Goal: Task Accomplishment & Management: Manage account settings

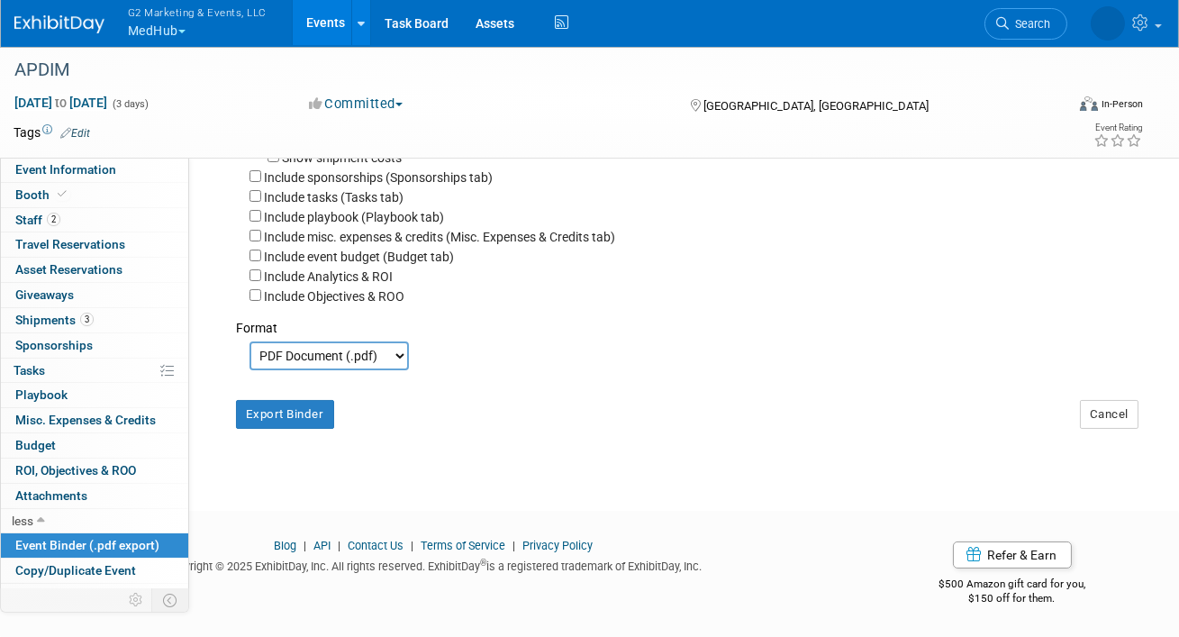
click at [336, 31] on link "Events" at bounding box center [326, 22] width 66 height 45
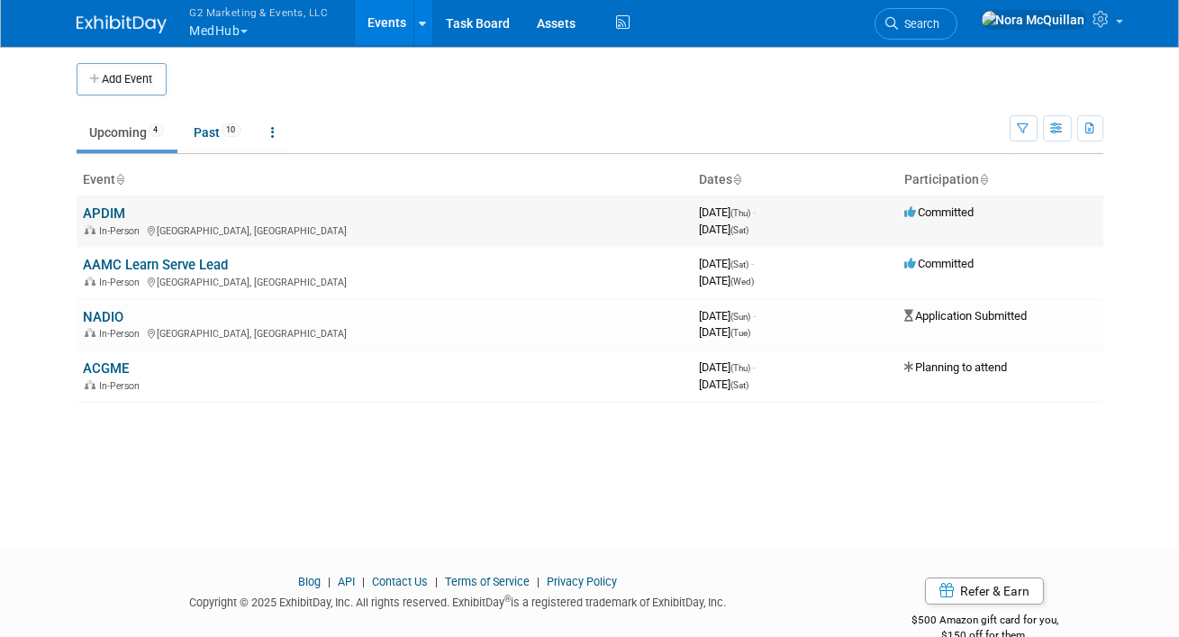
click at [107, 211] on link "APDIM" at bounding box center [105, 213] width 42 height 16
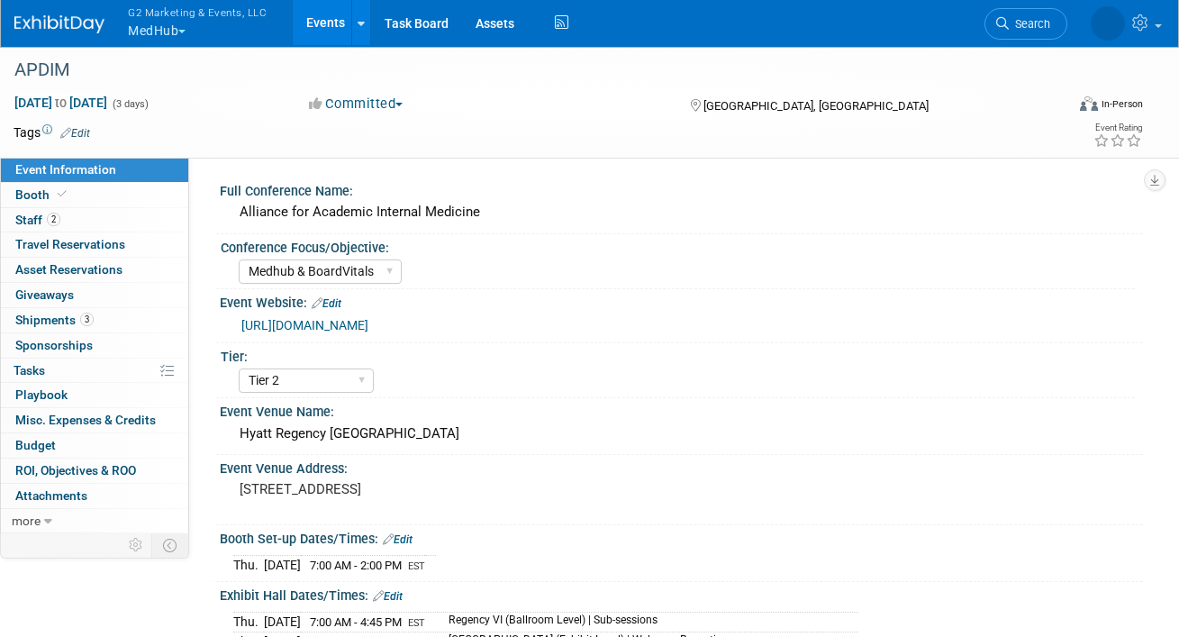
select select "Medhub & BoardVitals"
select select "Tier 2"
click at [58, 190] on icon at bounding box center [62, 194] width 9 height 10
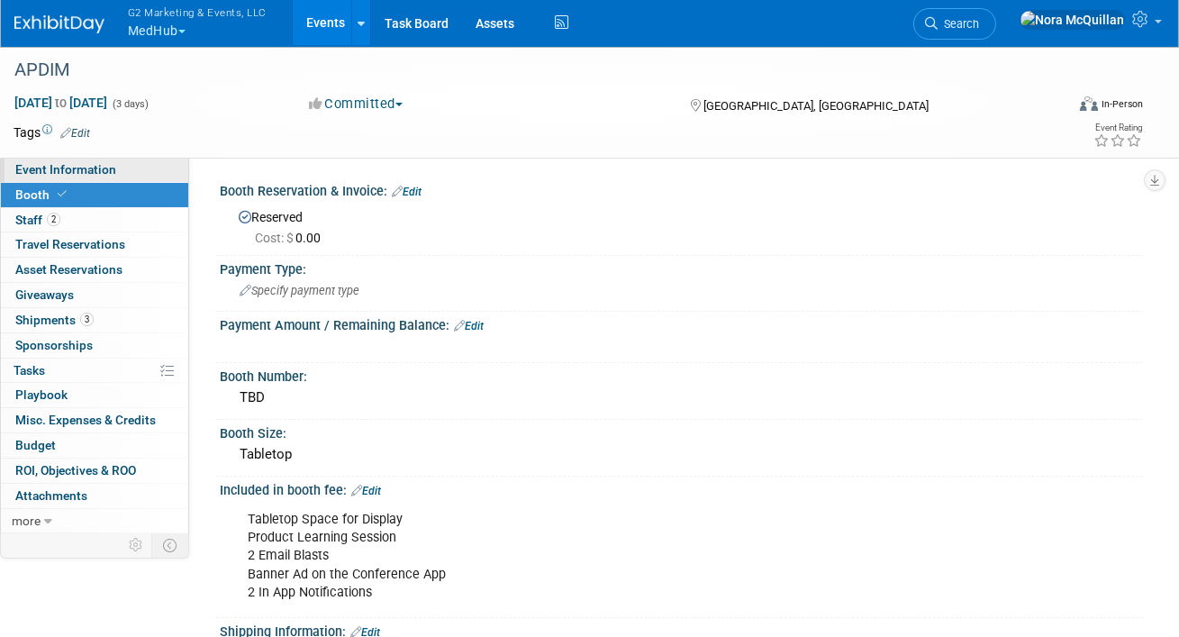
click at [104, 172] on span "Event Information" at bounding box center [65, 169] width 101 height 14
select select "Medhub & BoardVitals"
select select "Tier 2"
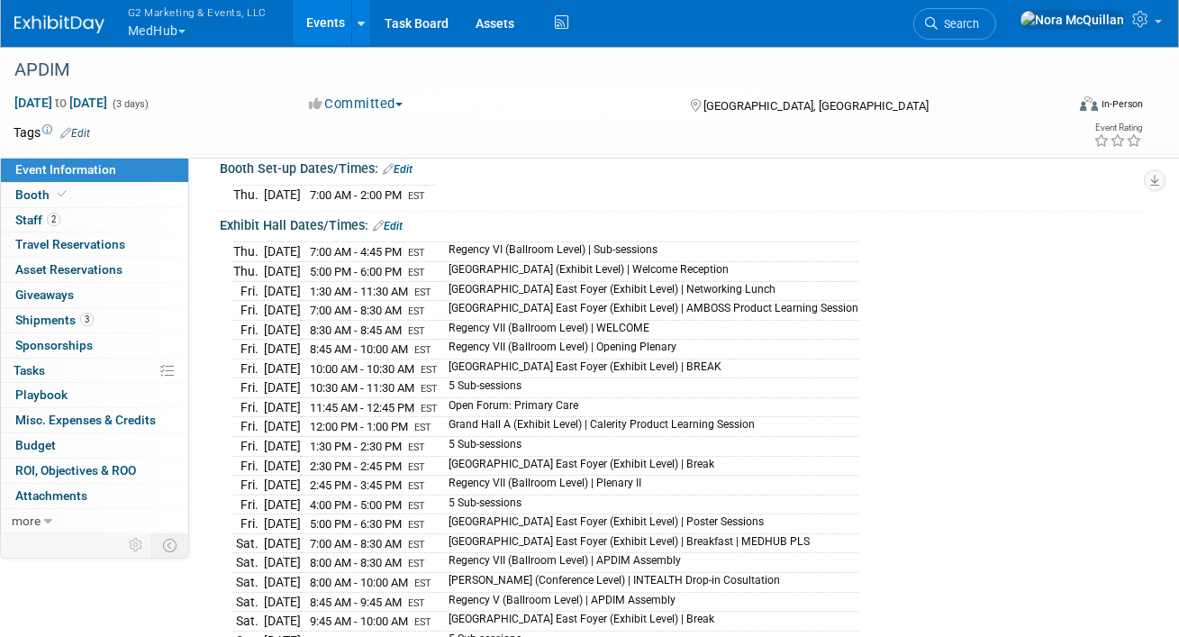
scroll to position [377, 0]
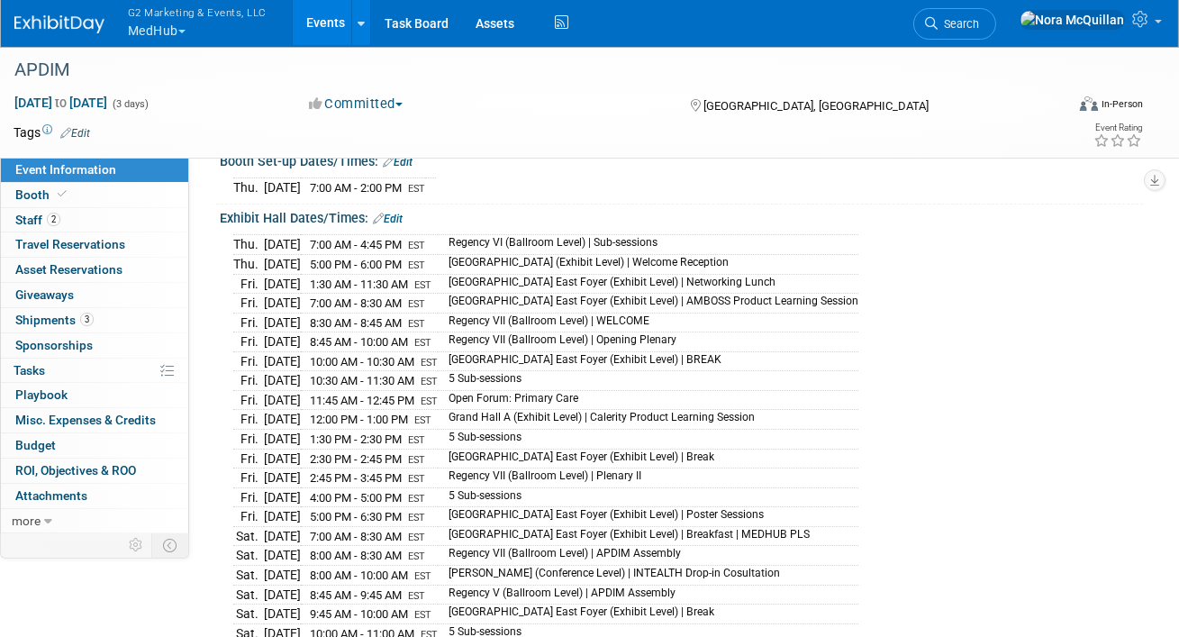
click at [400, 214] on link "Edit" at bounding box center [388, 219] width 30 height 13
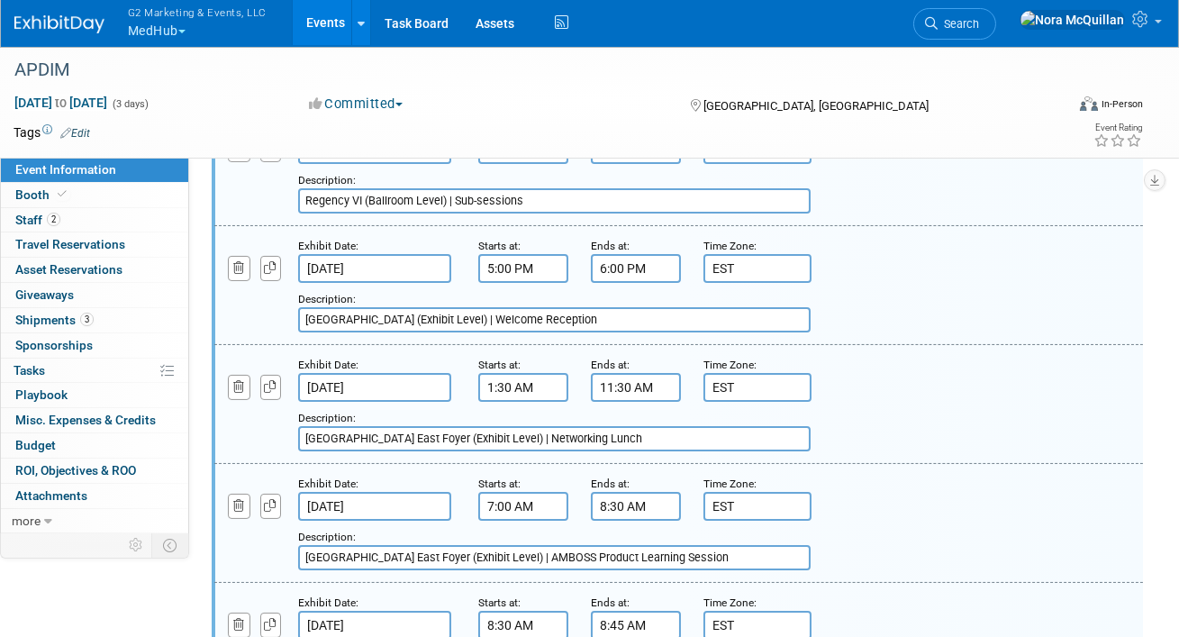
scroll to position [504, 0]
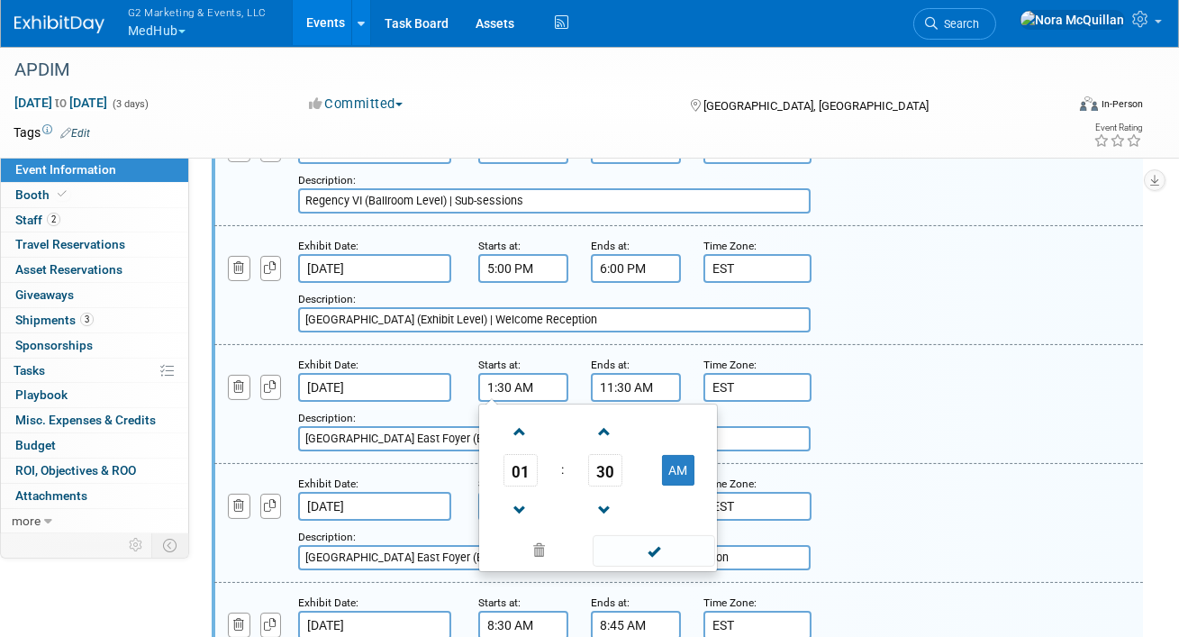
click at [503, 388] on input "1:30 AM" at bounding box center [523, 387] width 90 height 29
click at [516, 470] on span "01" at bounding box center [520, 470] width 34 height 32
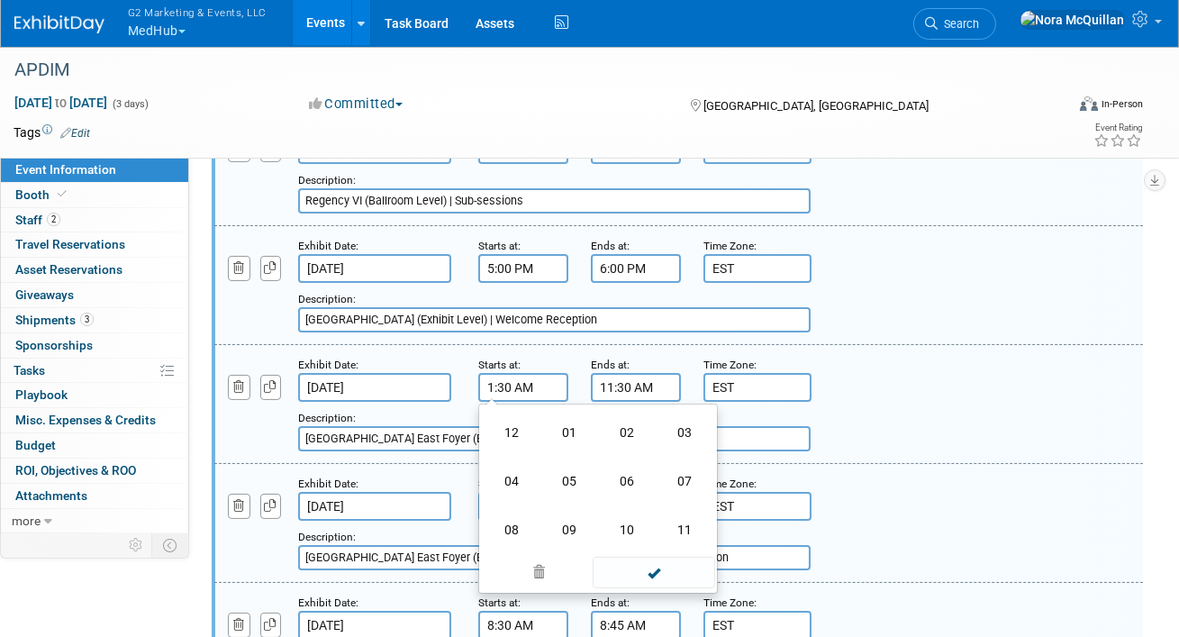
click at [685, 527] on td "11" at bounding box center [685, 529] width 58 height 49
type input "11:30 AM"
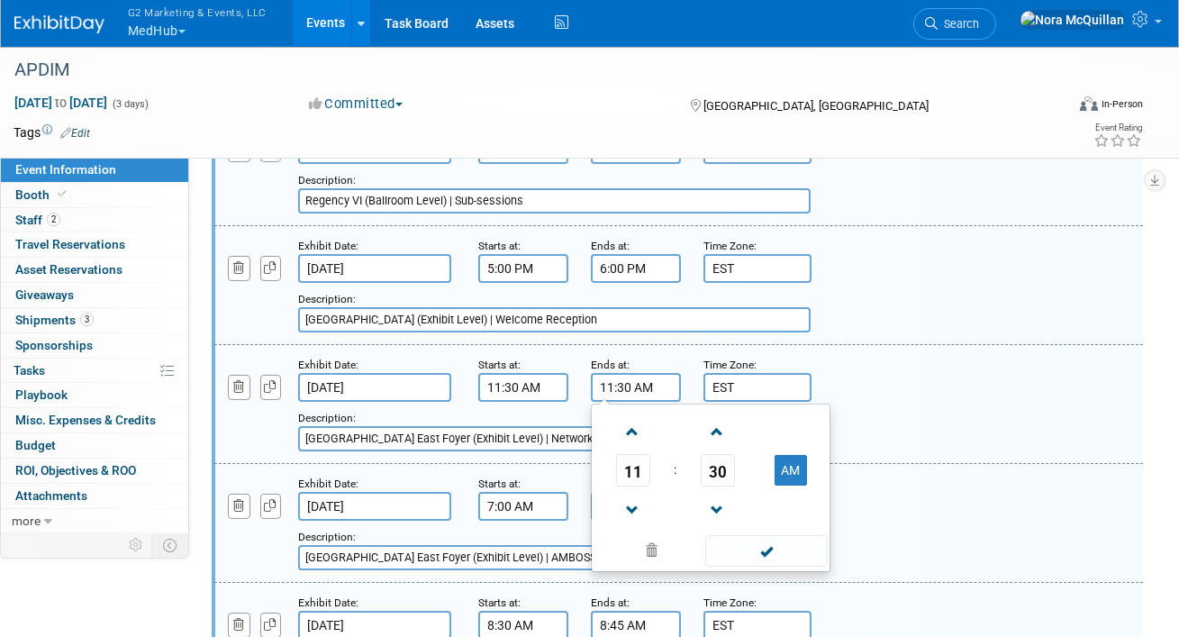
click at [623, 381] on input "11:30 AM" at bounding box center [636, 387] width 90 height 29
click at [629, 469] on span "11" at bounding box center [633, 470] width 34 height 32
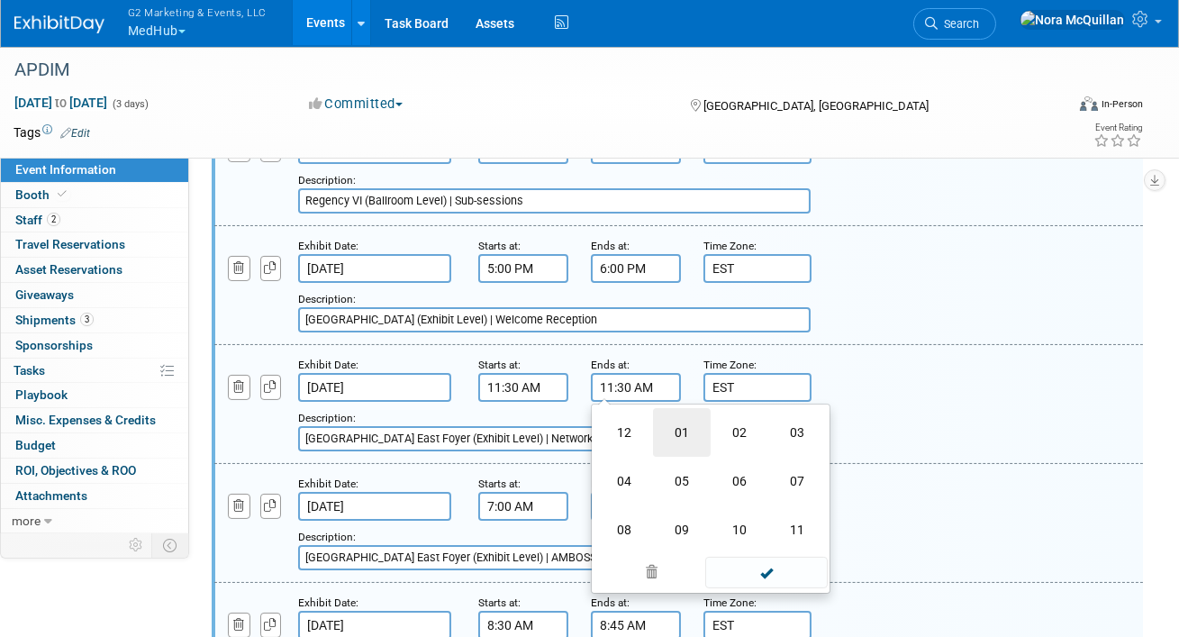
click at [681, 434] on td "01" at bounding box center [682, 432] width 58 height 49
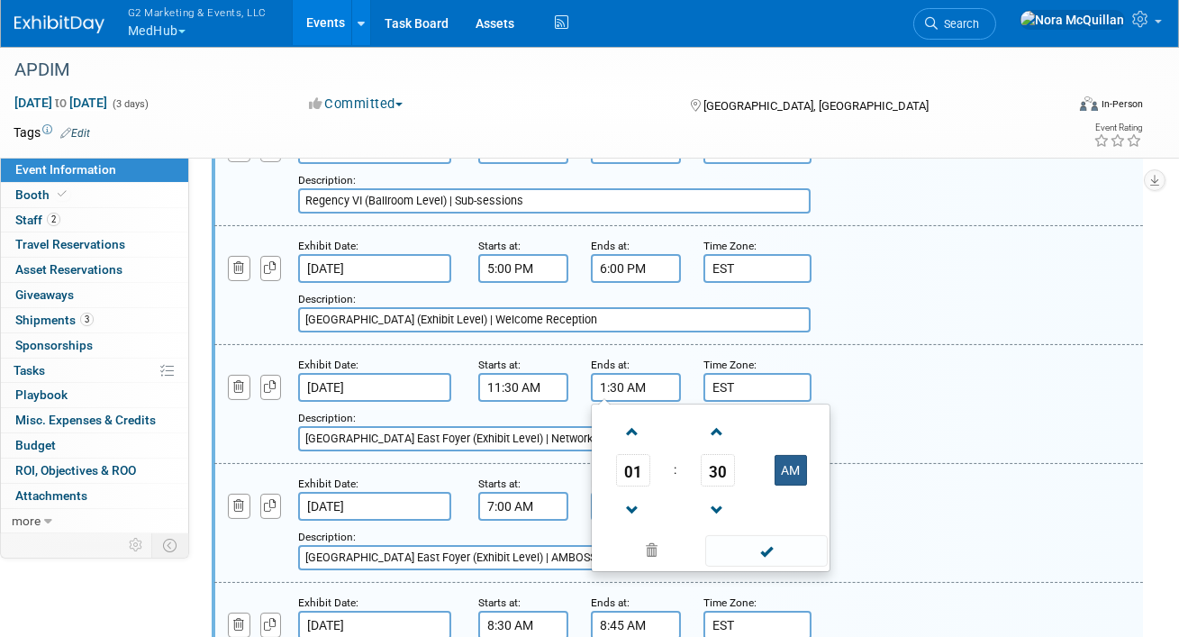
click at [791, 467] on button "AM" at bounding box center [791, 470] width 32 height 31
type input "1:30 PM"
click at [770, 549] on span at bounding box center [766, 551] width 122 height 32
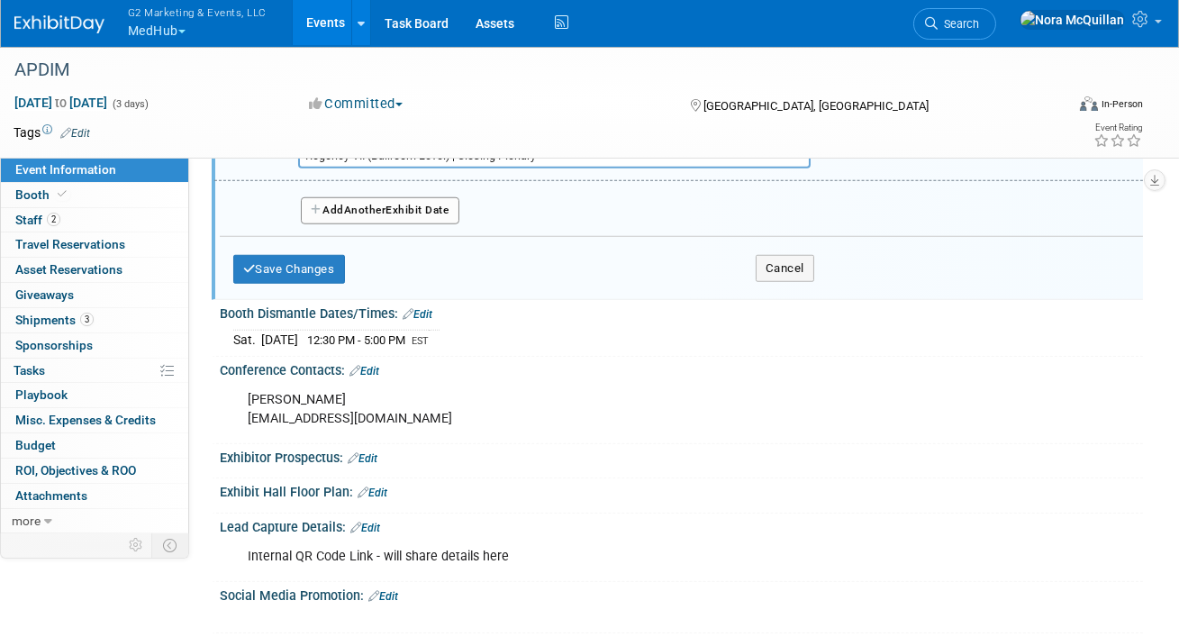
scroll to position [3062, 0]
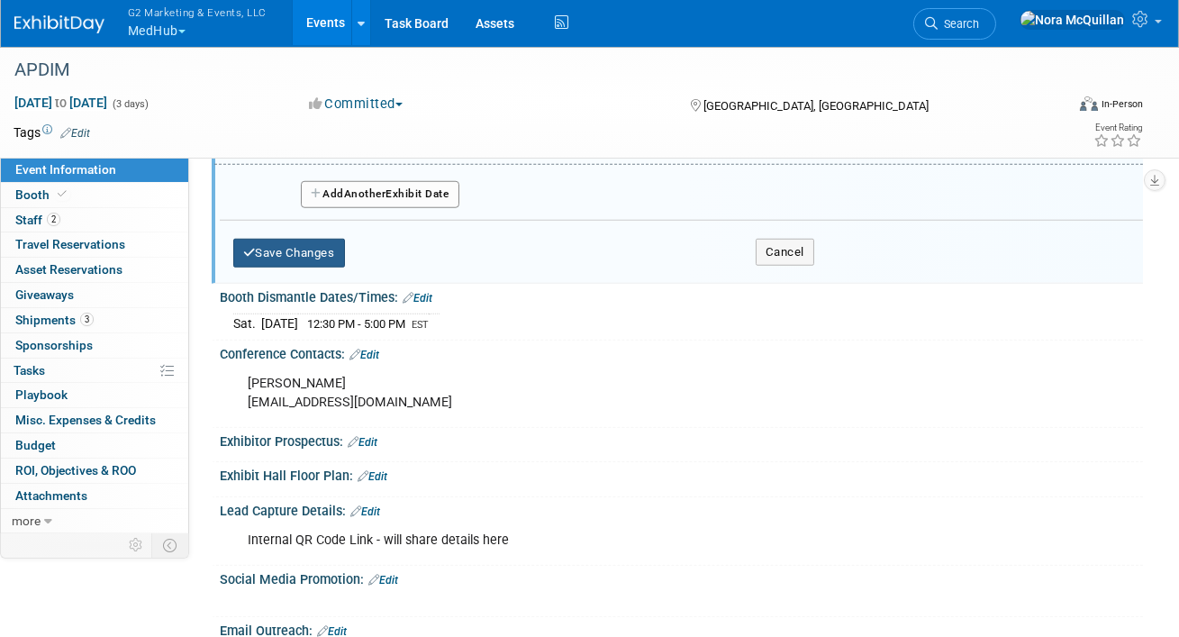
click at [302, 243] on button "Save Changes" at bounding box center [289, 253] width 112 height 29
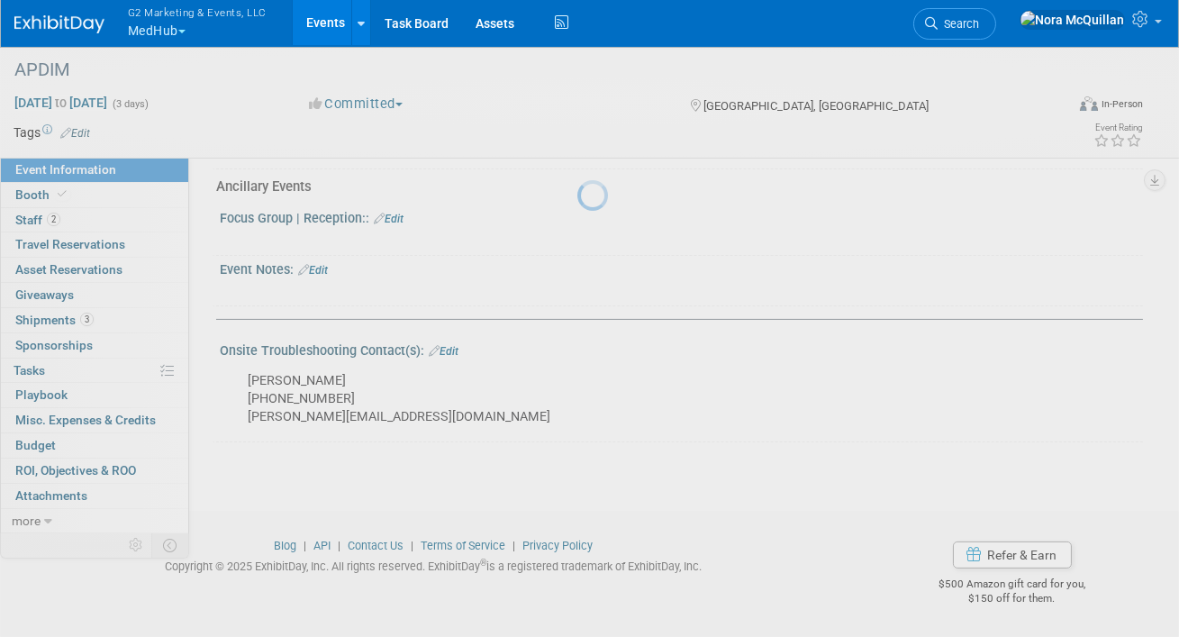
scroll to position [1243, 0]
